Goal: Navigation & Orientation: Find specific page/section

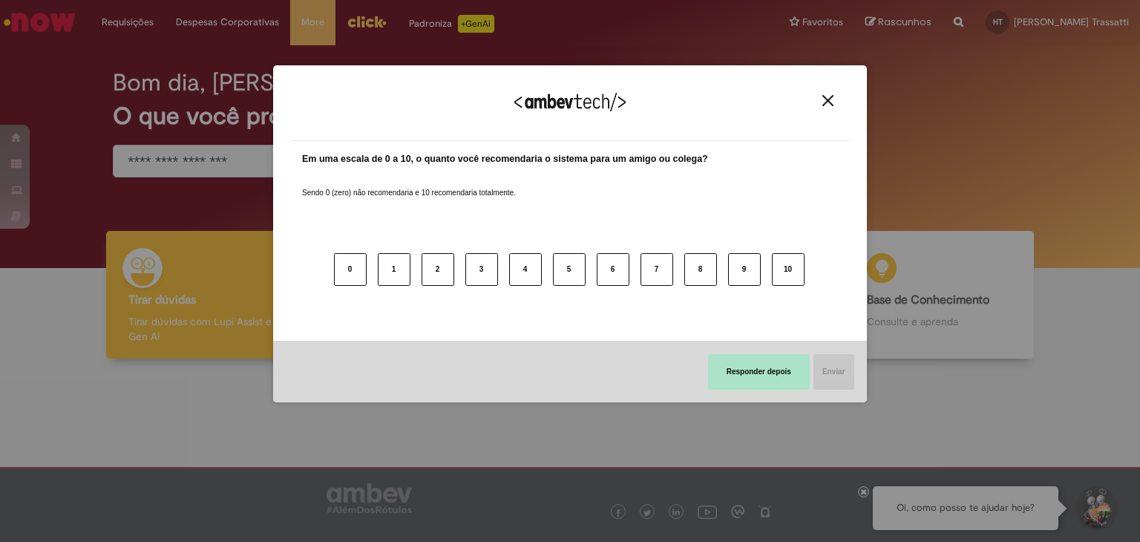
drag, startPoint x: 742, startPoint y: 327, endPoint x: 733, endPoint y: 363, distance: 36.9
click at [742, 341] on div "Responder depois Enviar" at bounding box center [570, 372] width 594 height 62
click at [828, 102] on img "Close" at bounding box center [828, 100] width 11 height 11
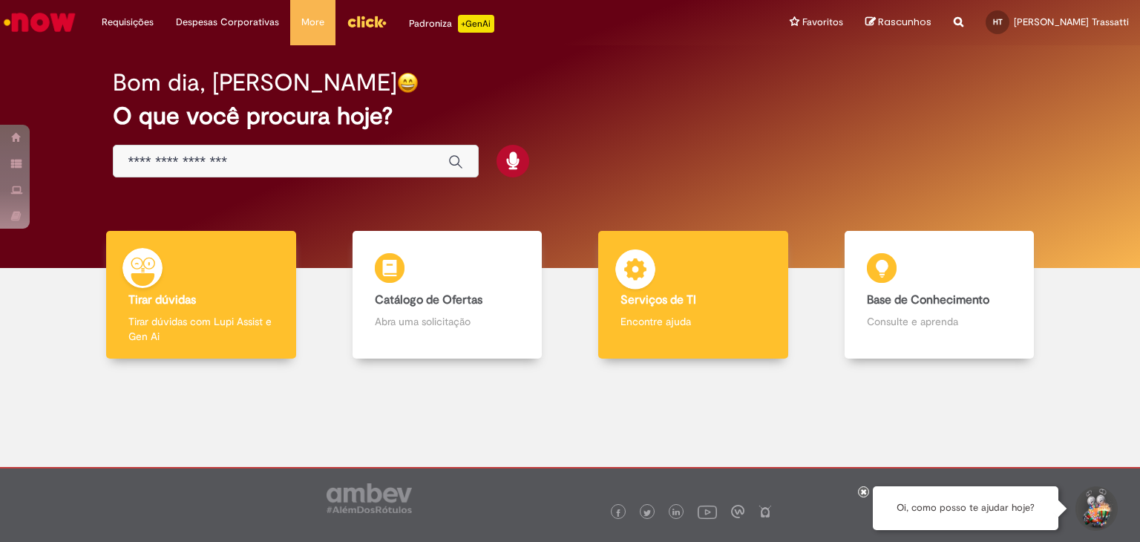
click at [710, 290] on div "Serviços de TI Serviços de TI Encontre ajuda" at bounding box center [693, 295] width 190 height 128
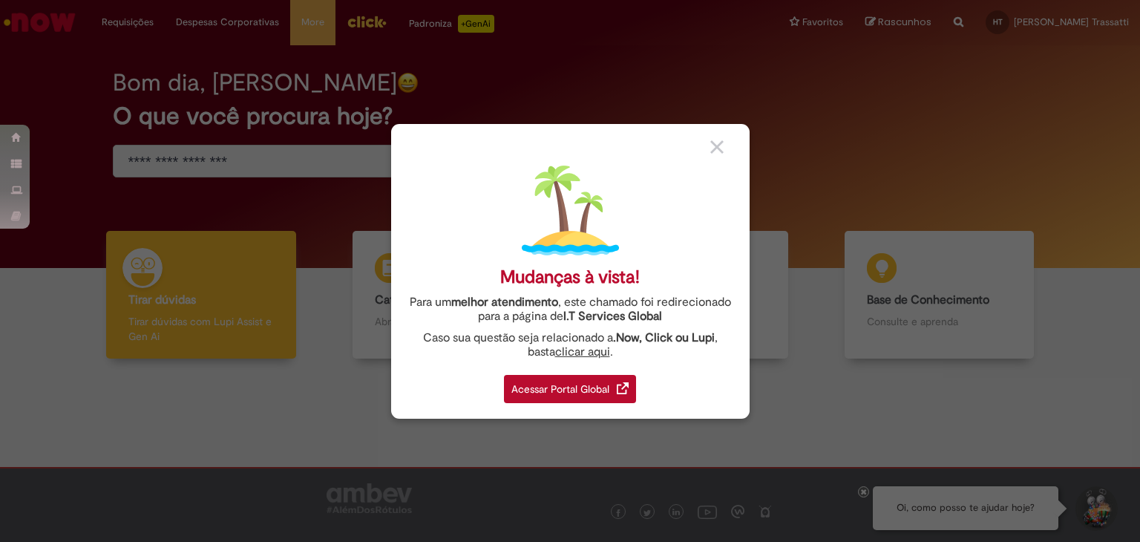
click at [575, 392] on div "Acessar Portal Global" at bounding box center [570, 389] width 132 height 28
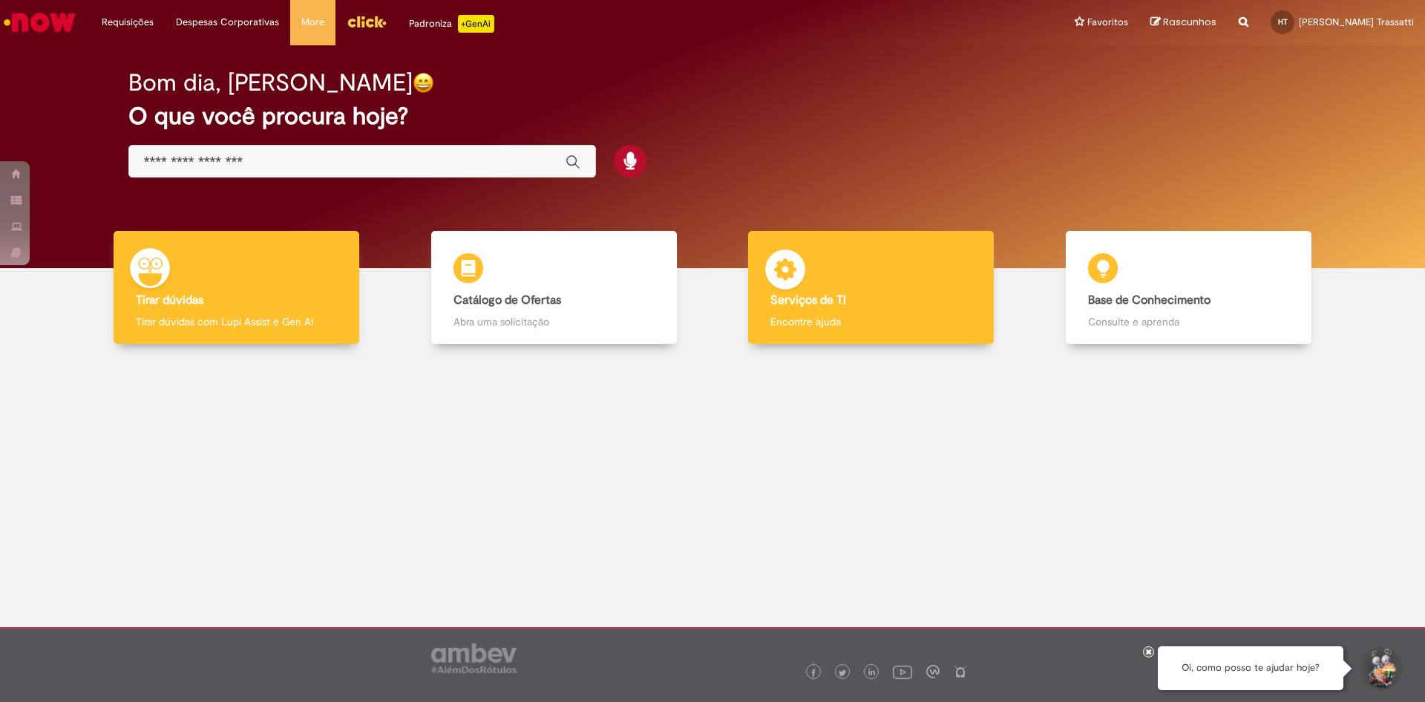
click at [911, 310] on div "Serviços de TI Serviços de TI Encontre ajuda" at bounding box center [871, 288] width 246 height 114
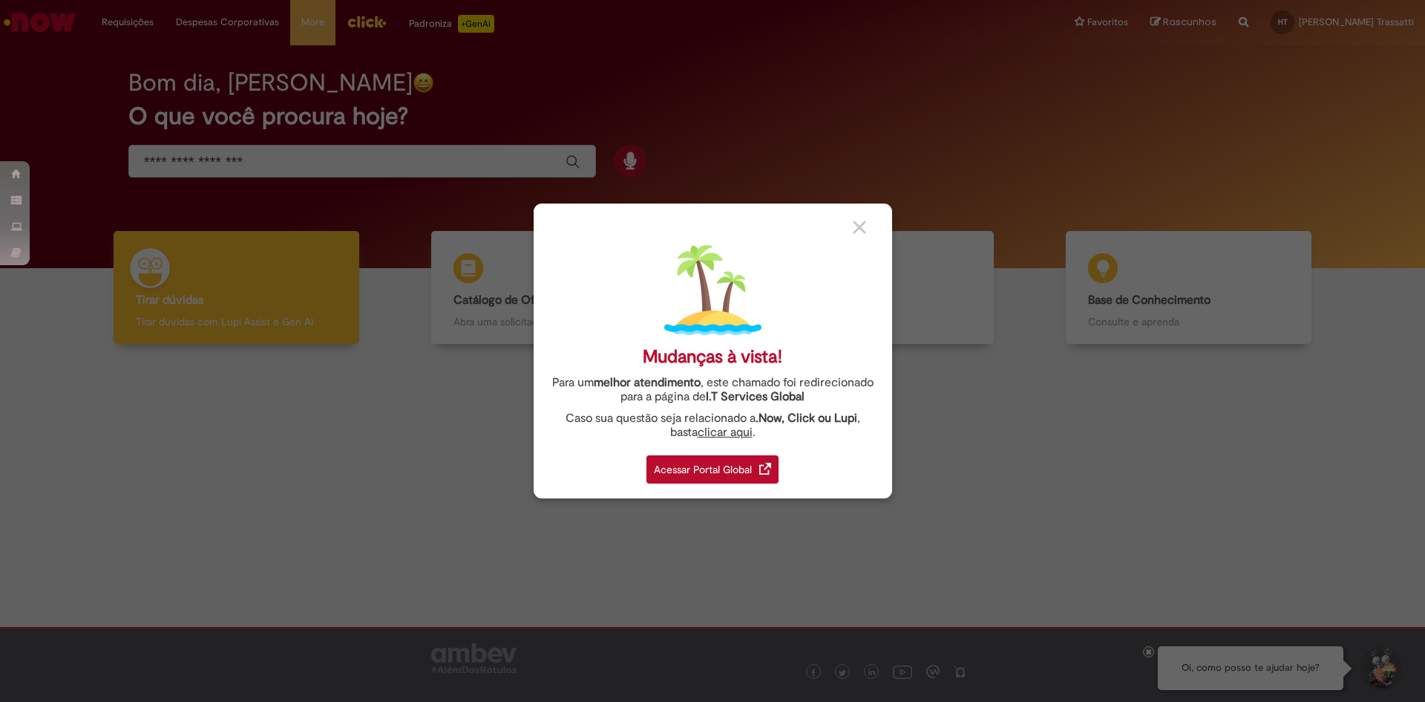
click at [739, 466] on body "Pular para o conteúdo da página Requisições Exibir Todas as Solicitações Requis…" at bounding box center [712, 351] width 1425 height 702
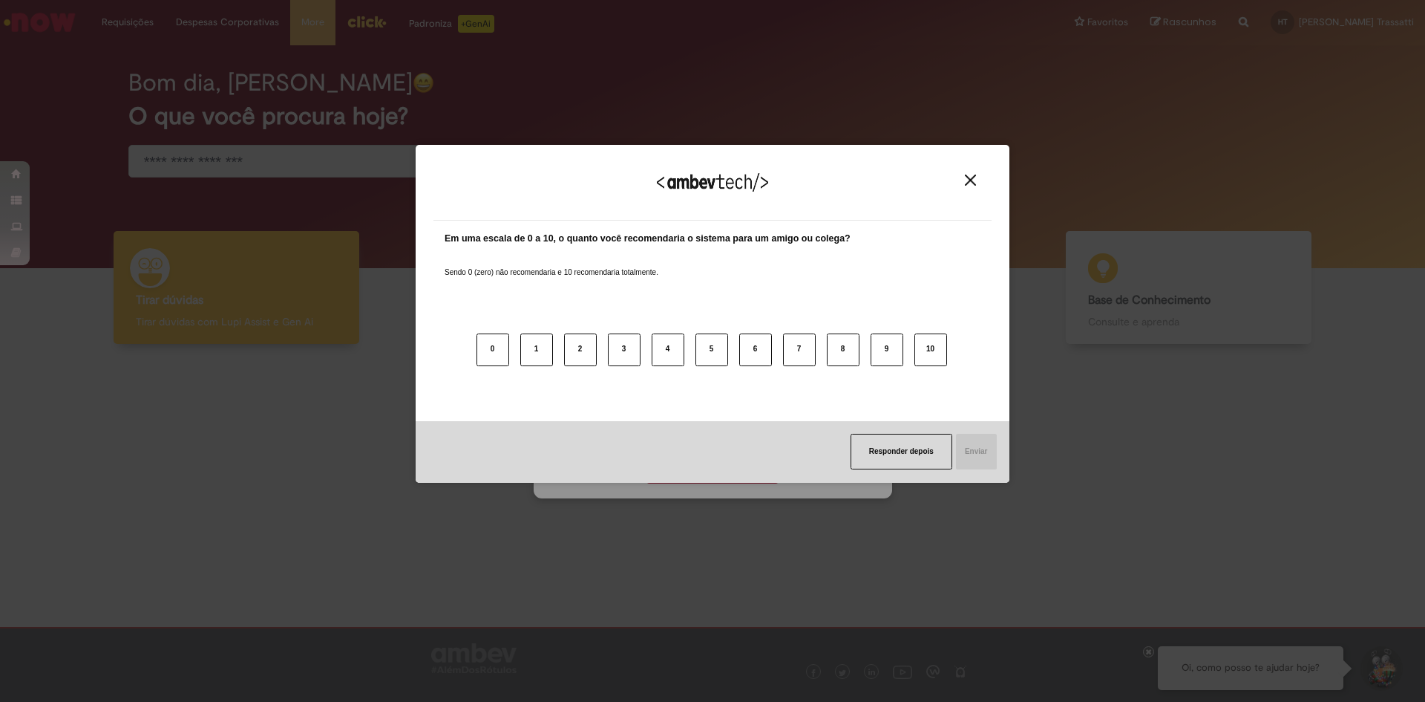
click at [971, 175] on img "Close" at bounding box center [970, 179] width 11 height 11
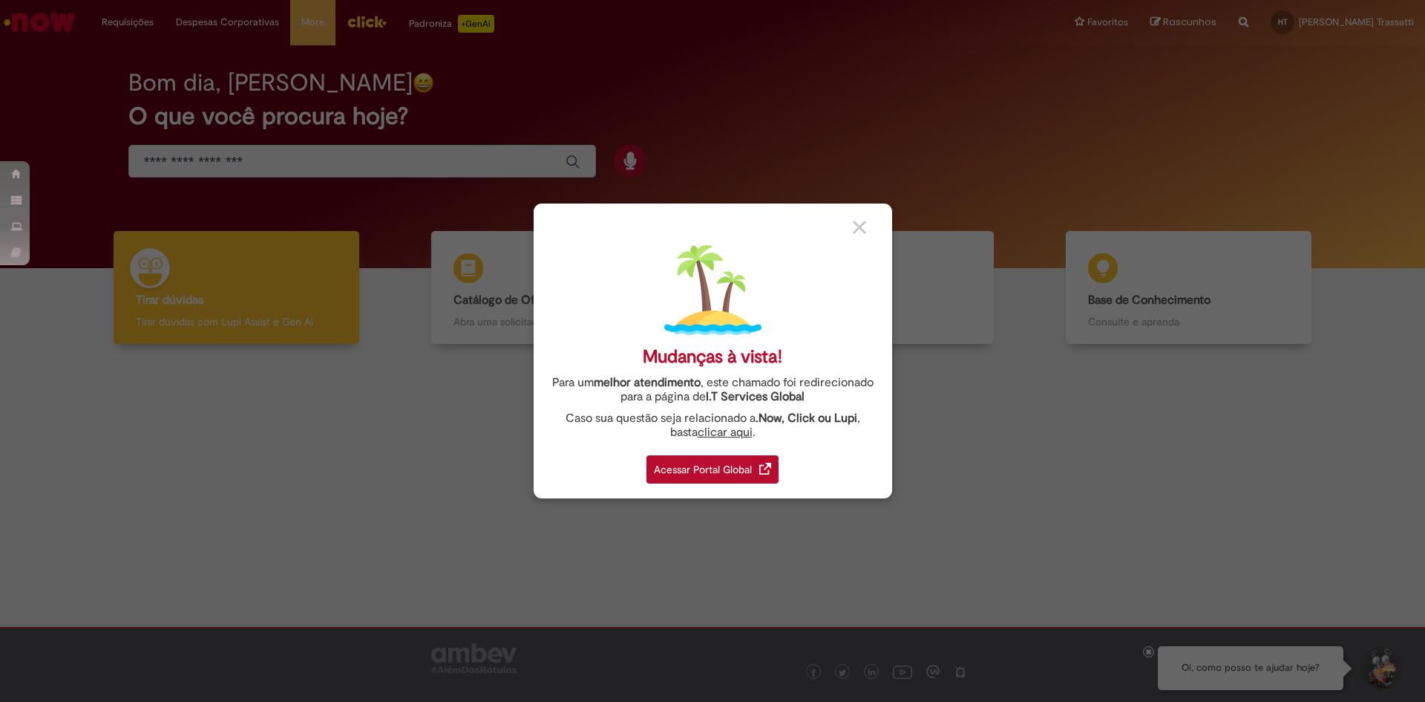
click at [748, 478] on div "Acessar Portal Global" at bounding box center [713, 469] width 132 height 28
